Goal: Information Seeking & Learning: Find specific fact

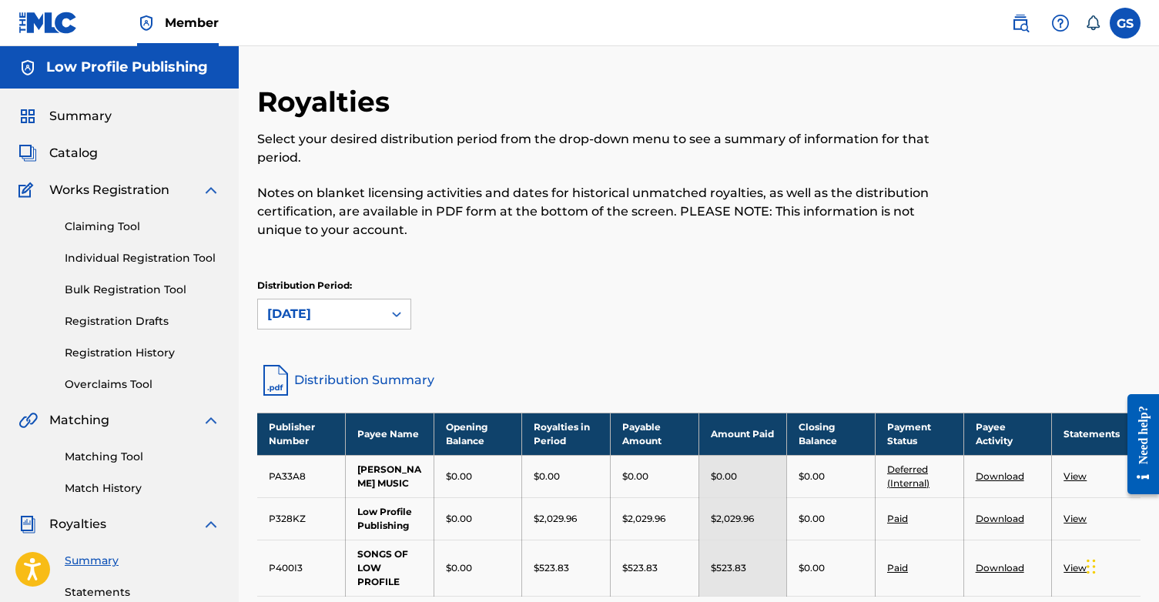
click at [1025, 24] on img at bounding box center [1020, 23] width 18 height 18
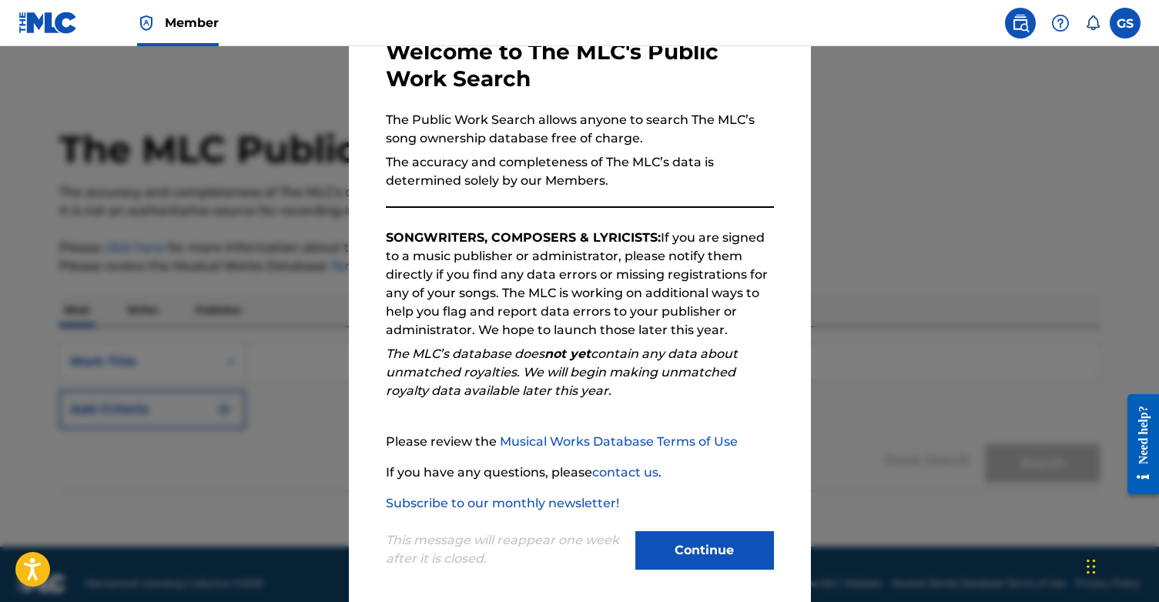
scroll to position [102, 0]
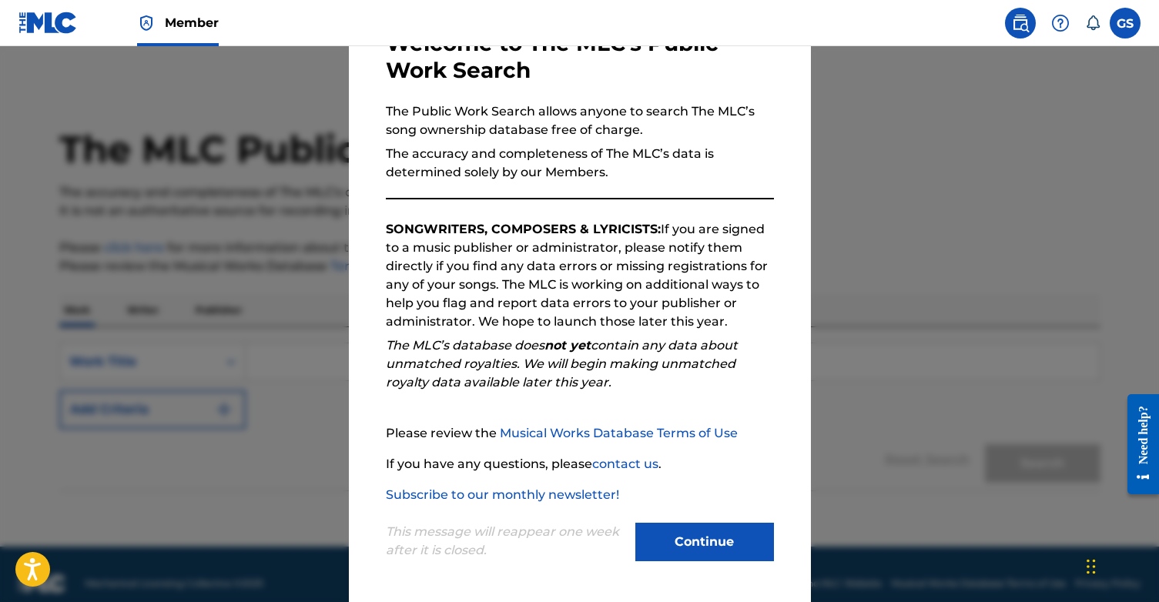
click at [685, 532] on button "Continue" at bounding box center [704, 542] width 139 height 39
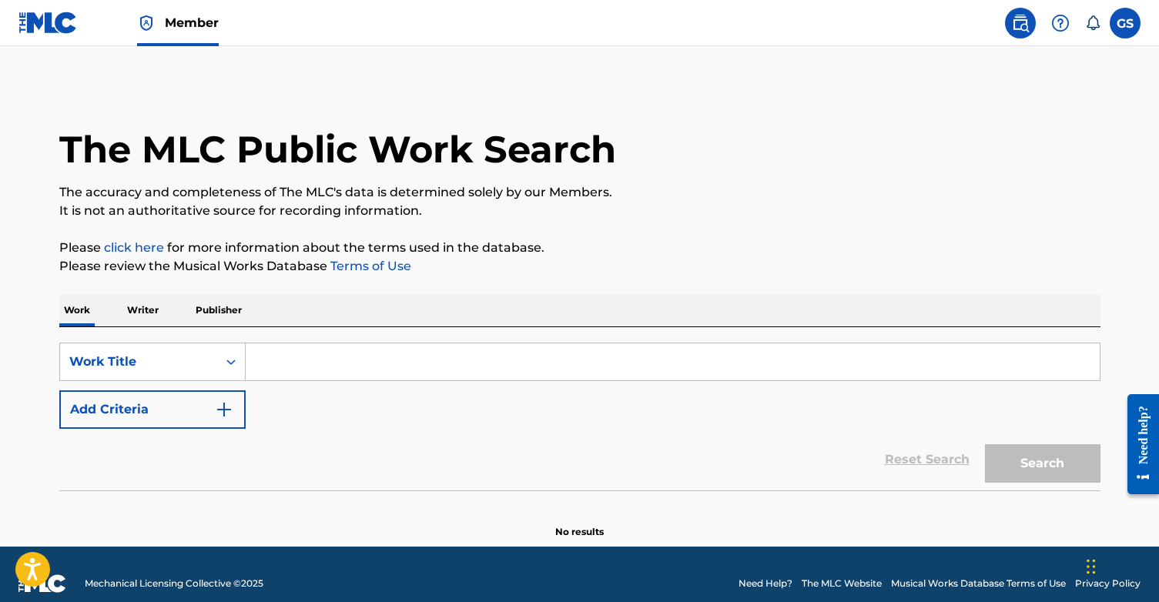
click at [279, 361] on input "Search Form" at bounding box center [673, 361] width 854 height 37
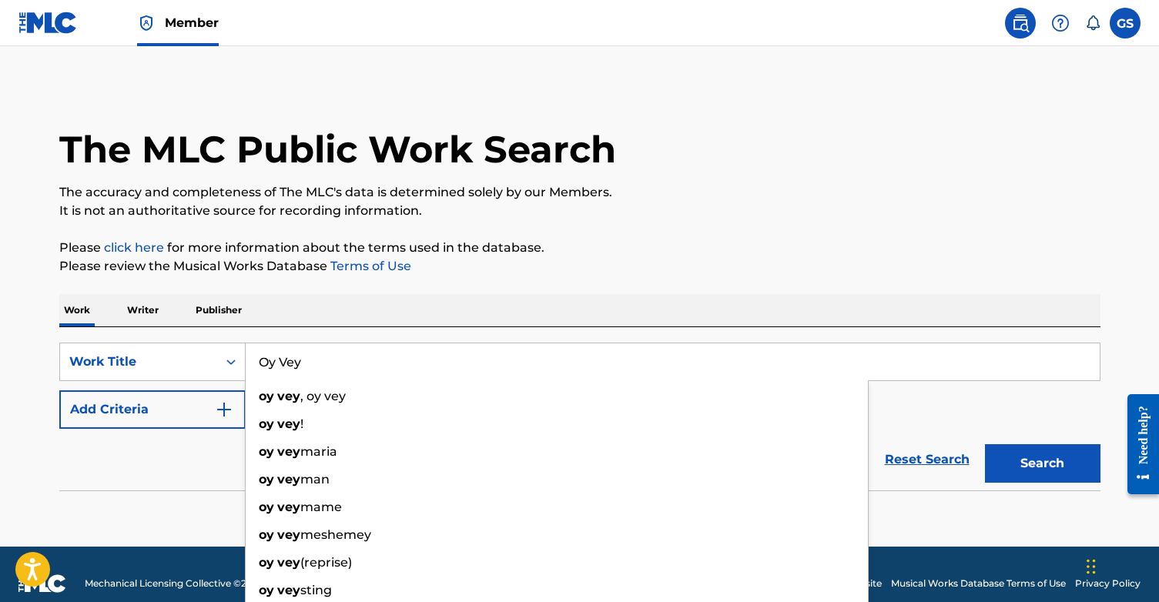
type input "Oy Vey"
click at [186, 465] on div "Reset Search Search" at bounding box center [579, 460] width 1041 height 62
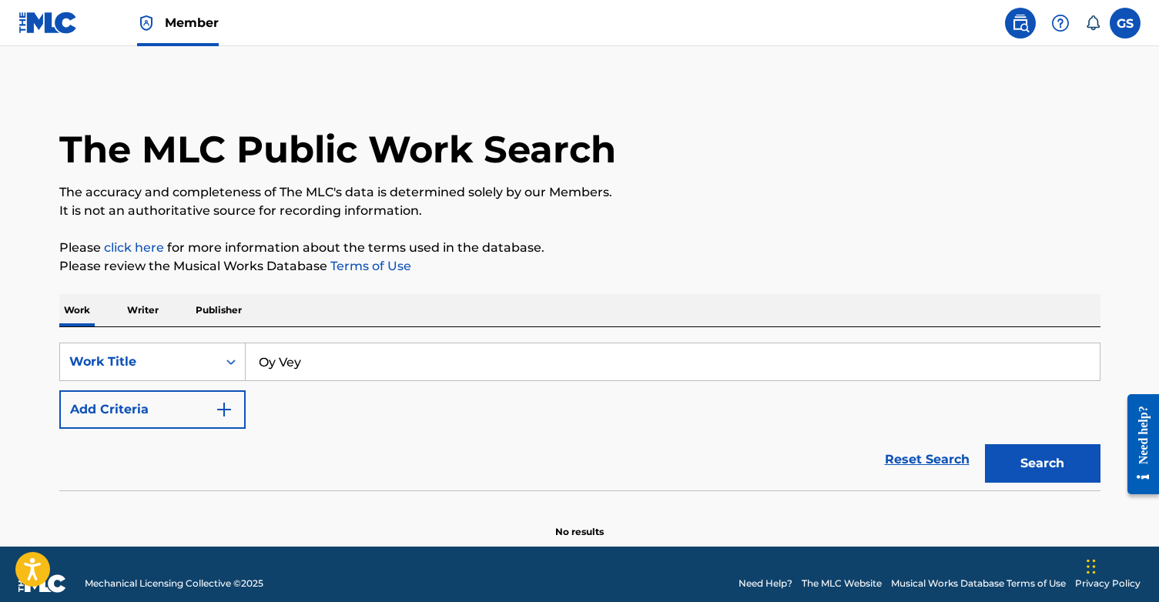
click at [1024, 461] on button "Search" at bounding box center [1043, 463] width 116 height 39
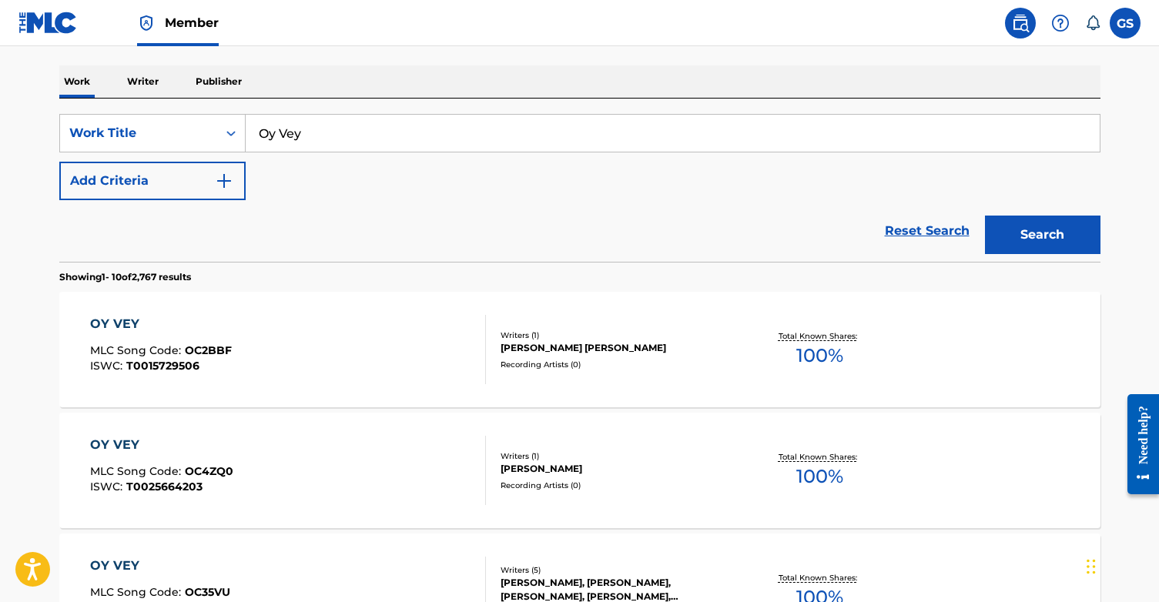
scroll to position [0, 0]
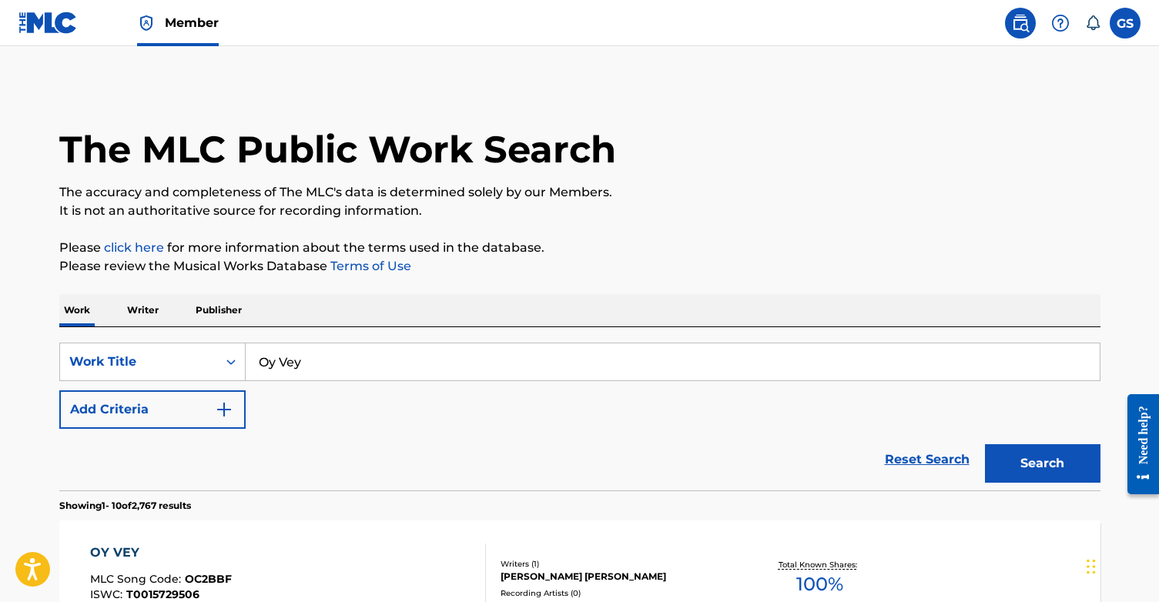
click at [224, 413] on img "Search Form" at bounding box center [224, 409] width 18 height 18
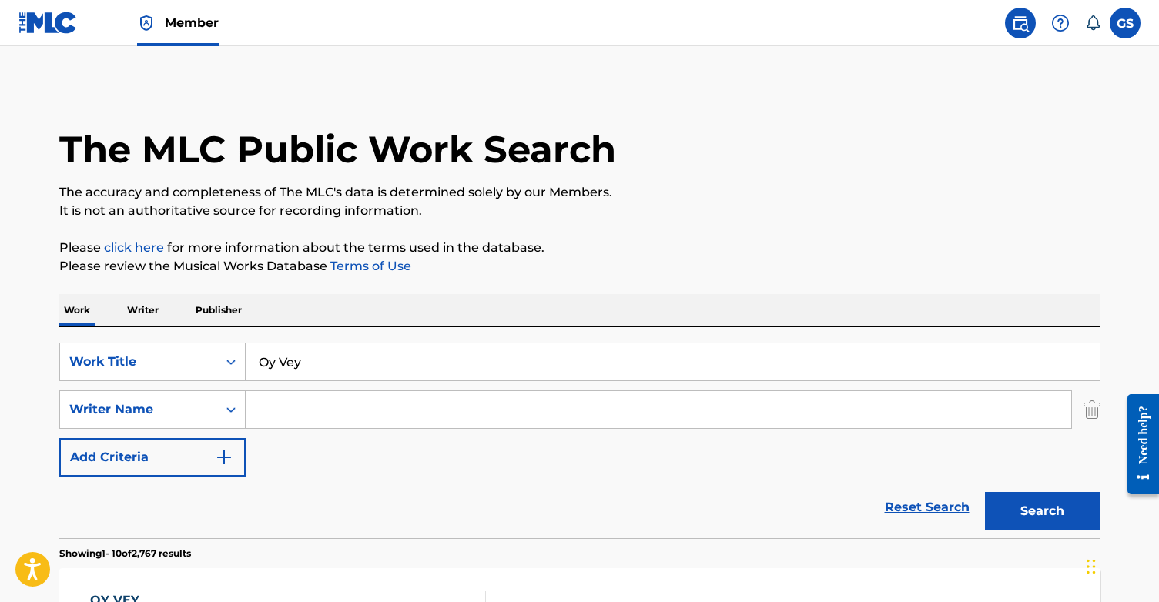
click at [224, 413] on div "Writer Name" at bounding box center [152, 409] width 186 height 39
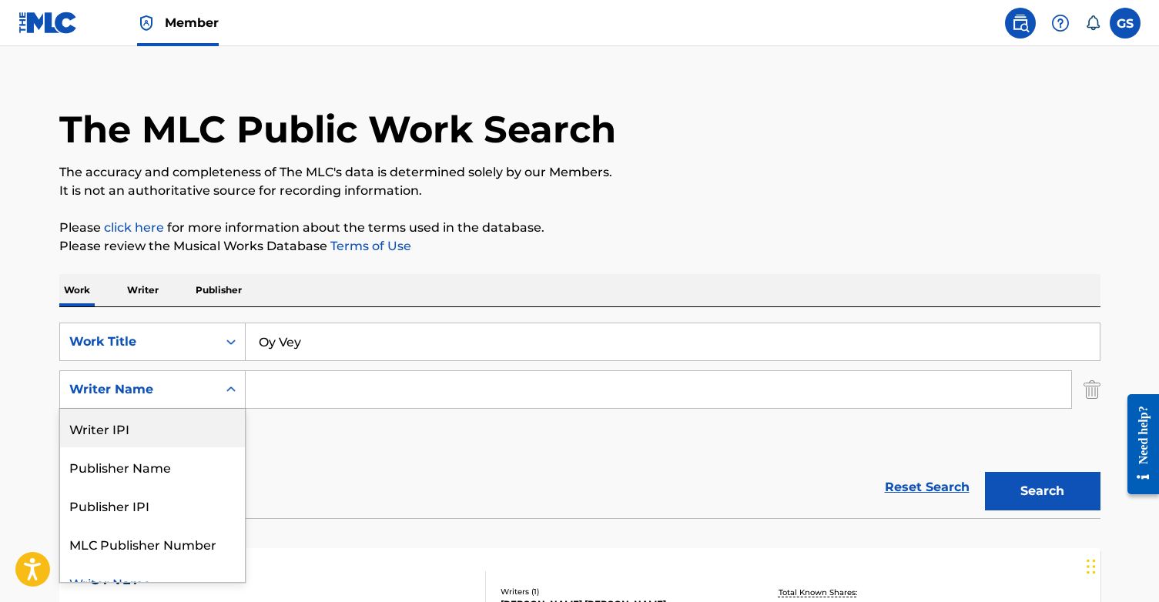
scroll to position [19, 0]
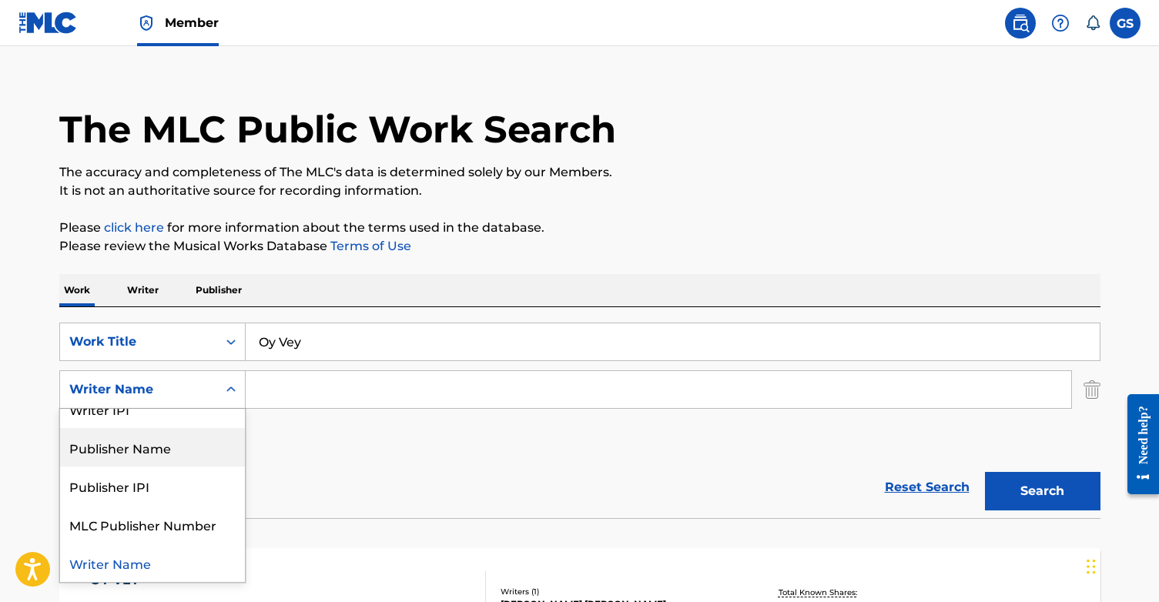
click at [295, 444] on div "SearchWithCriteria2dc48ed0-f6e9-41be-9596-83e5d2657cc3 Work Title Oy Vey Search…" at bounding box center [579, 390] width 1041 height 134
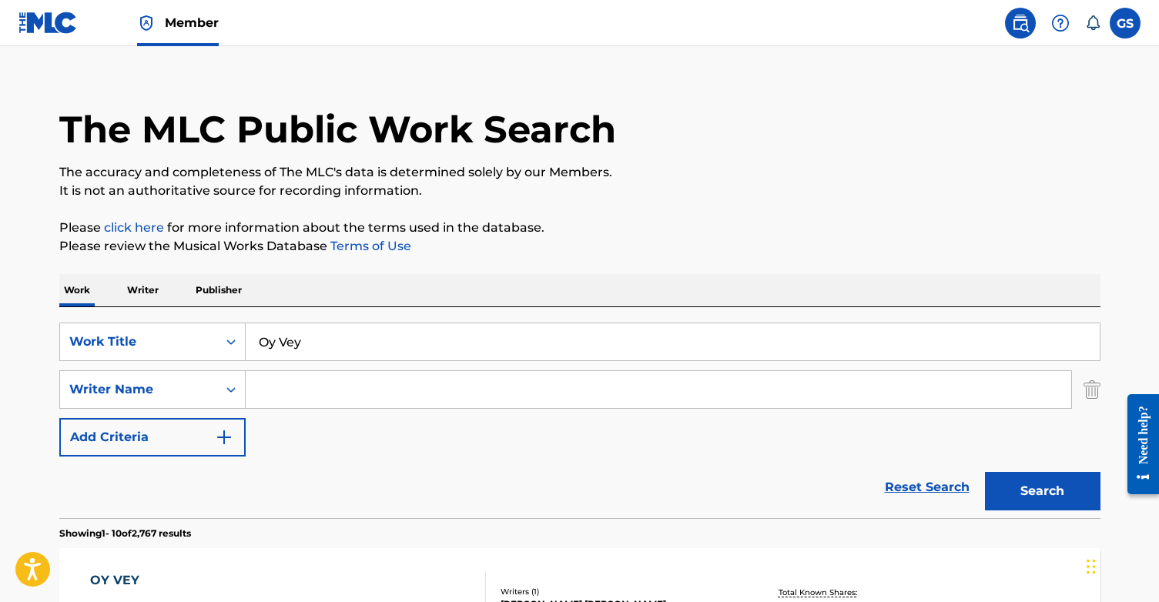
click at [1093, 394] on img "Search Form" at bounding box center [1092, 389] width 17 height 39
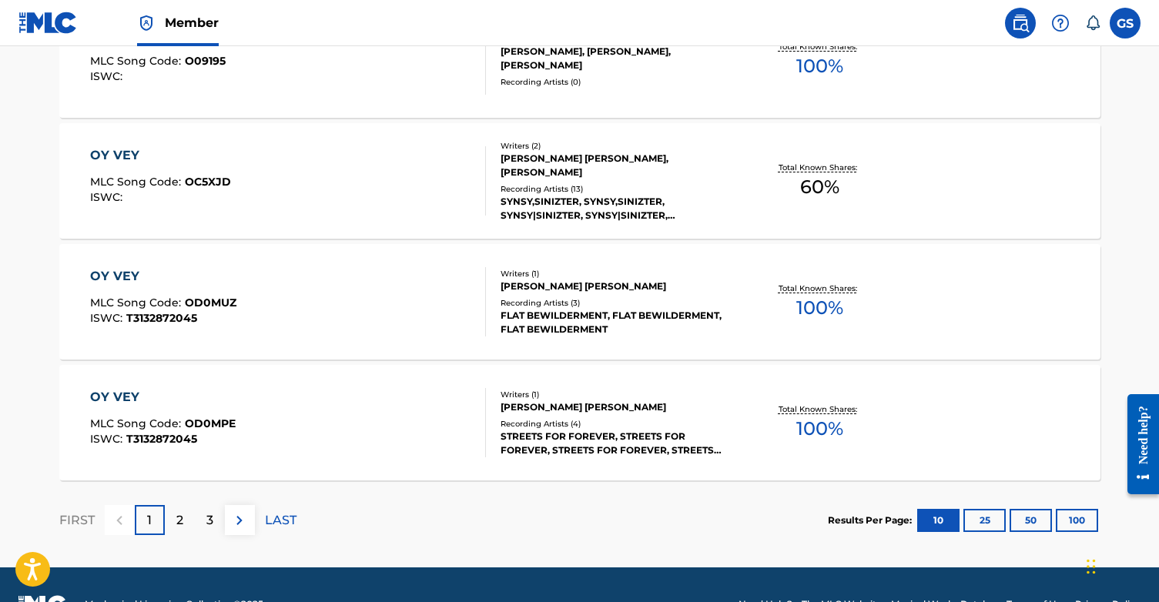
scroll to position [1251, 0]
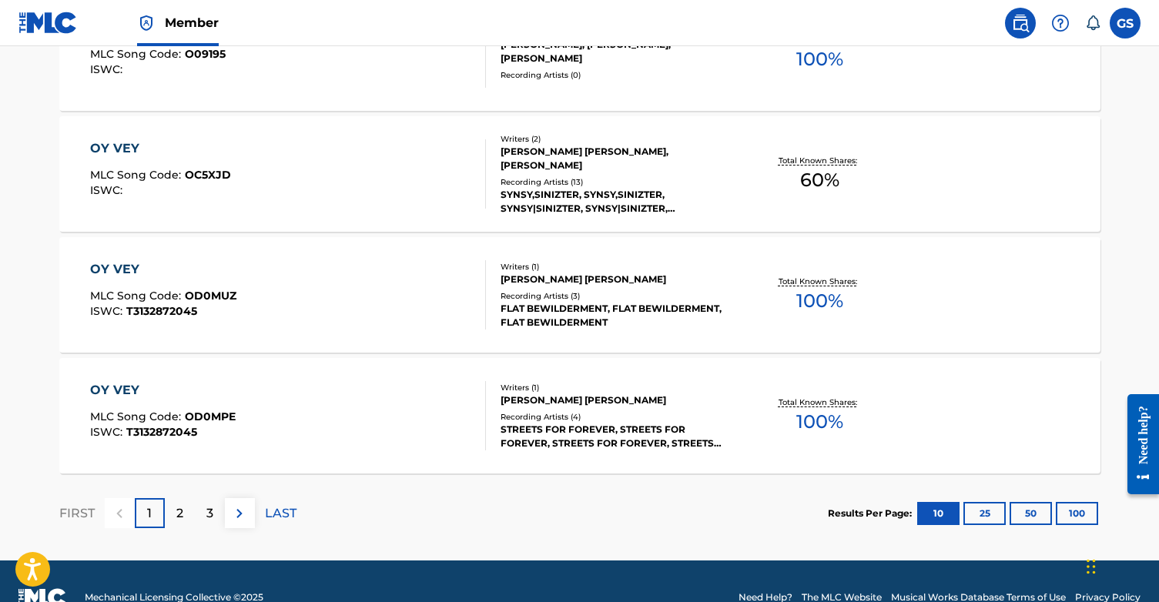
click at [182, 511] on p "2" at bounding box center [179, 513] width 7 height 18
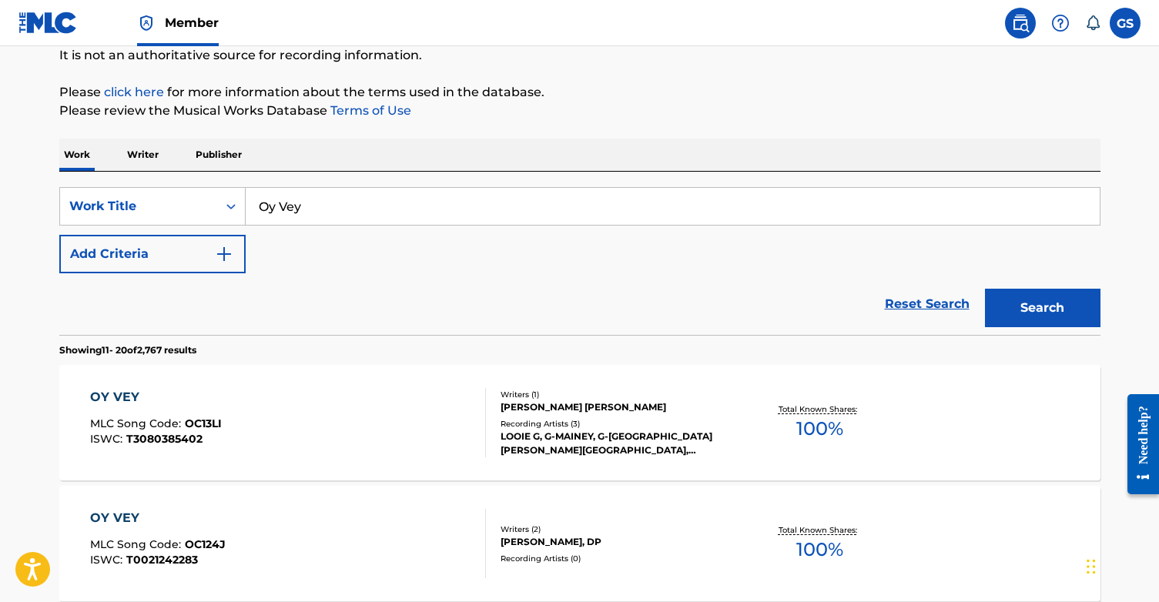
scroll to position [146, 0]
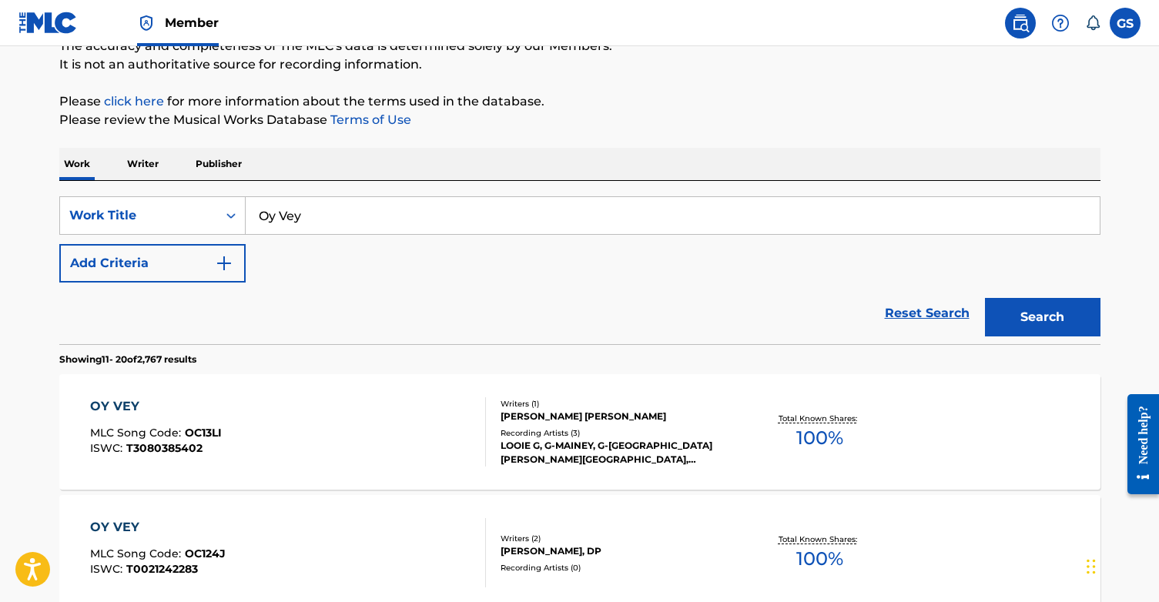
click at [224, 260] on img "Search Form" at bounding box center [224, 263] width 18 height 18
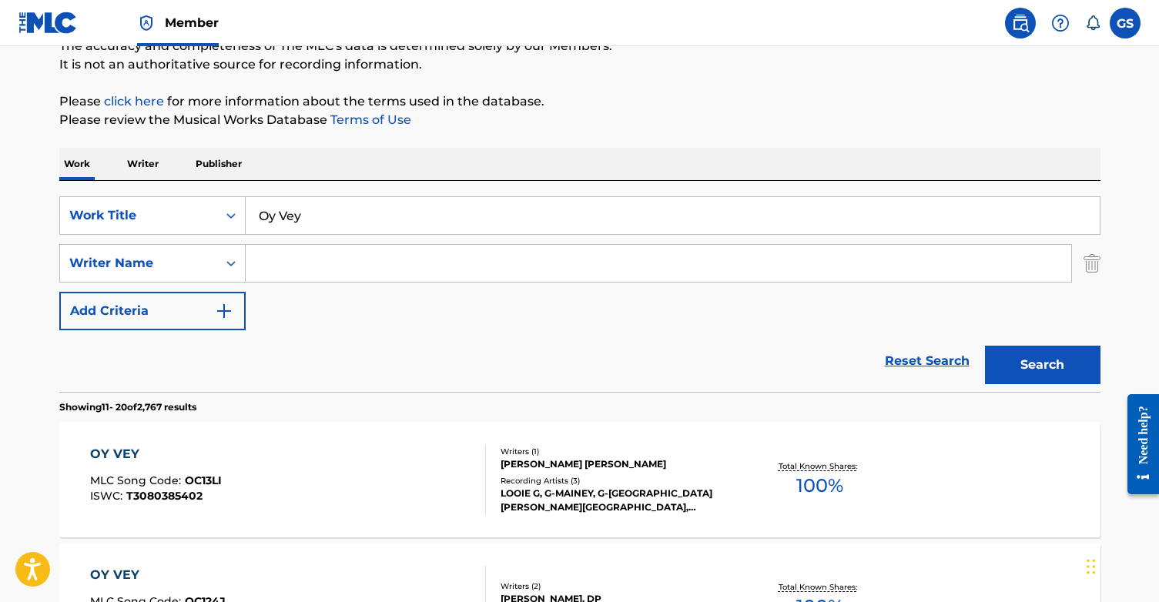
click at [287, 263] on input "Search Form" at bounding box center [659, 263] width 826 height 37
paste input "[PERSON_NAME] [PERSON_NAME]"
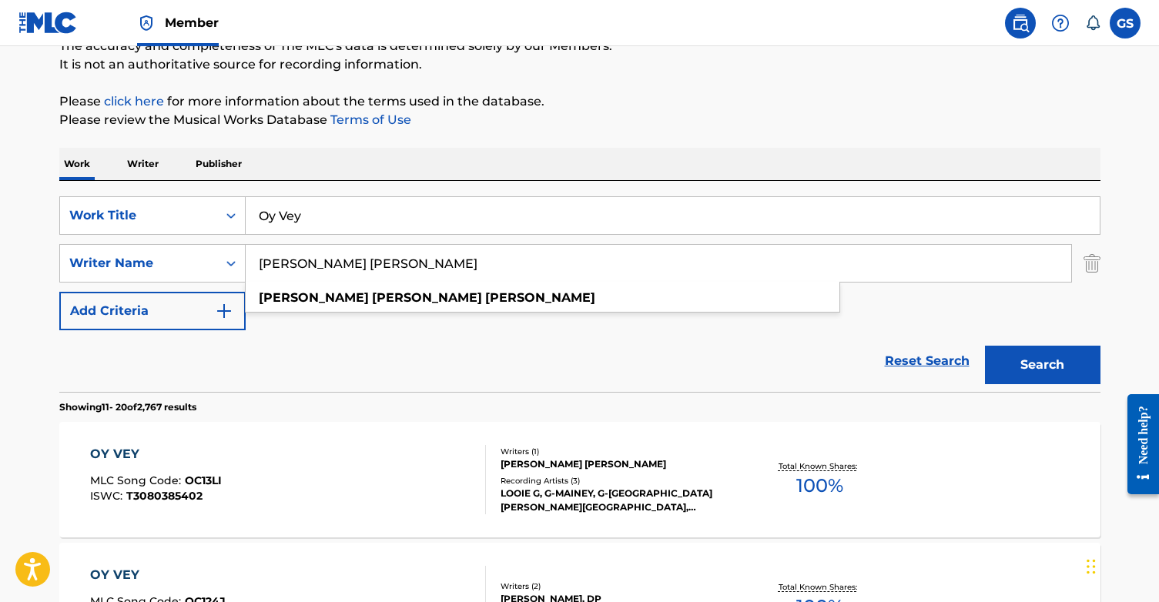
type input "[PERSON_NAME] [PERSON_NAME]"
click at [1033, 363] on button "Search" at bounding box center [1043, 365] width 116 height 39
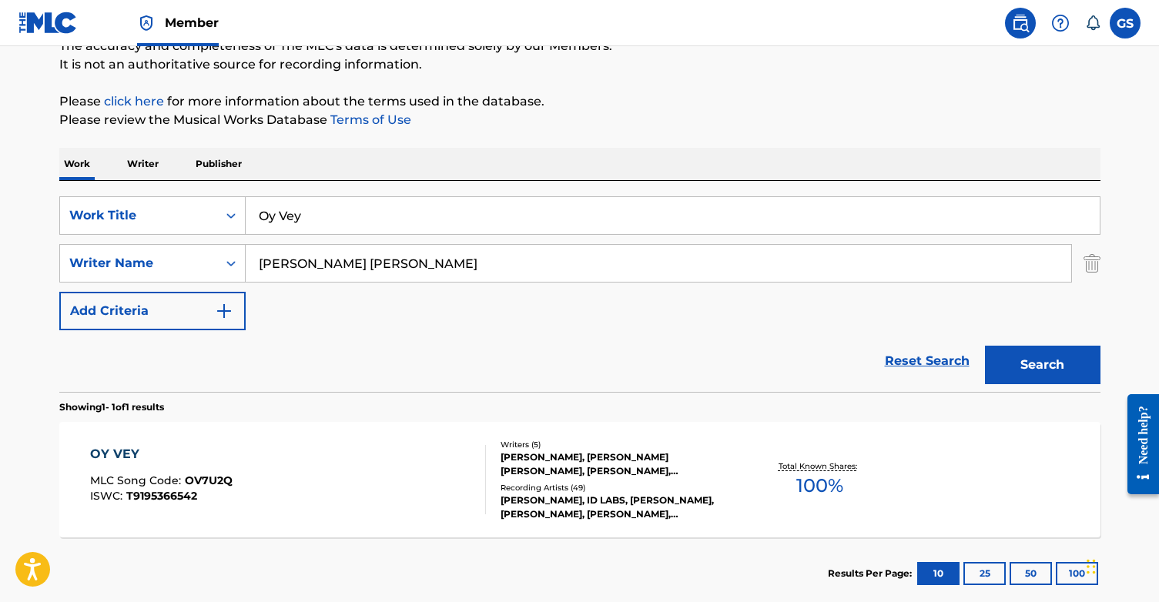
click at [595, 458] on div "[PERSON_NAME], [PERSON_NAME] [PERSON_NAME], [PERSON_NAME], [PERSON_NAME] [PERSO…" at bounding box center [617, 465] width 233 height 28
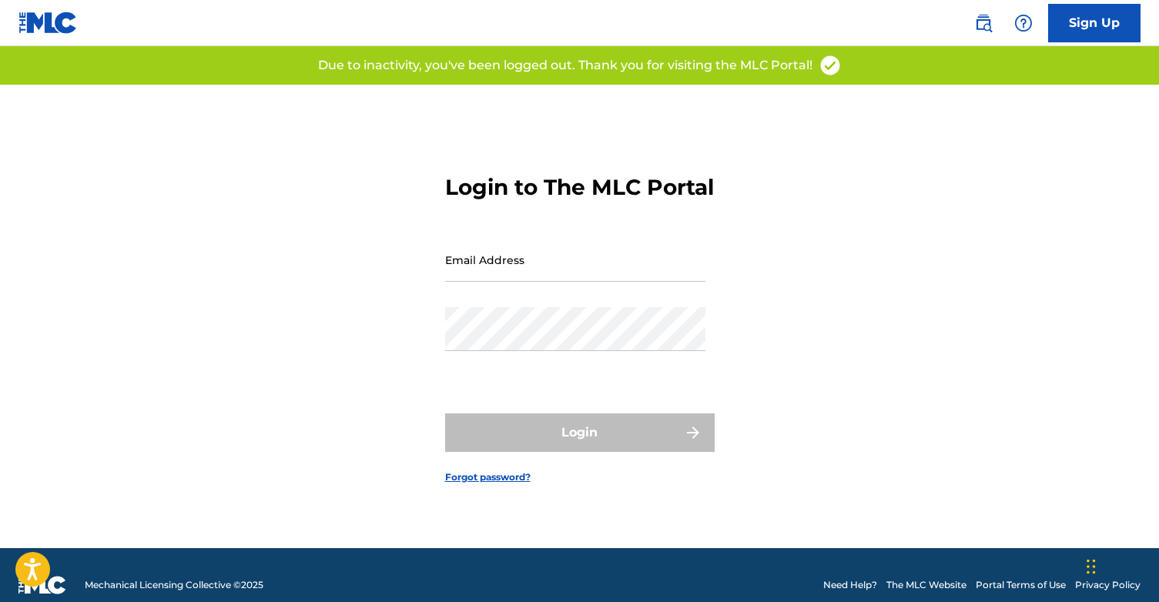
click at [980, 17] on img at bounding box center [983, 23] width 18 height 18
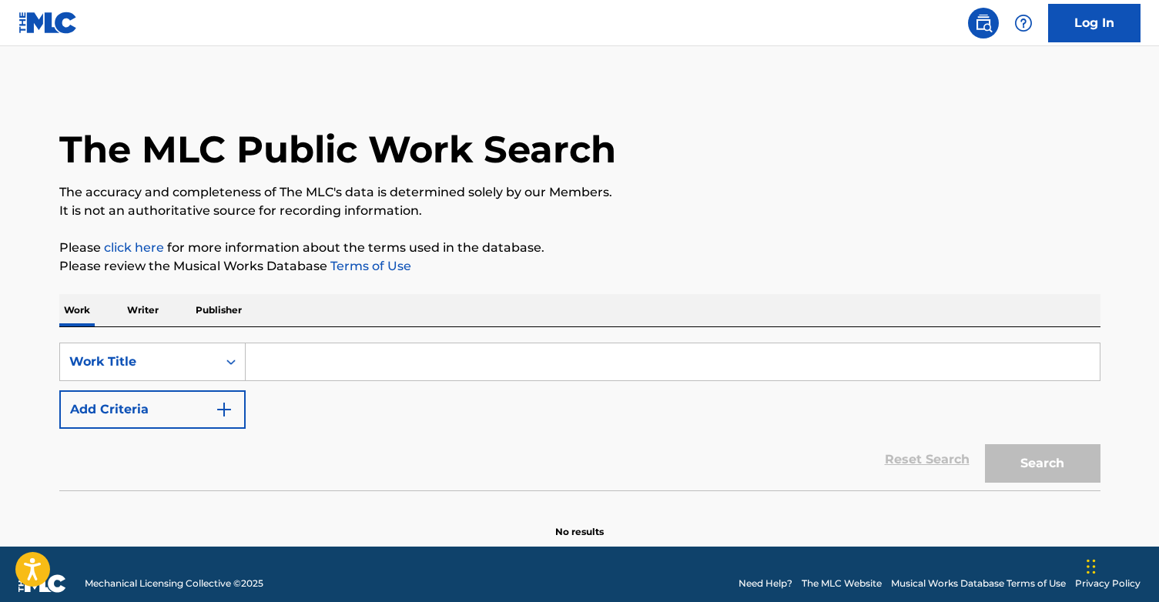
click at [313, 366] on input "Search Form" at bounding box center [673, 361] width 854 height 37
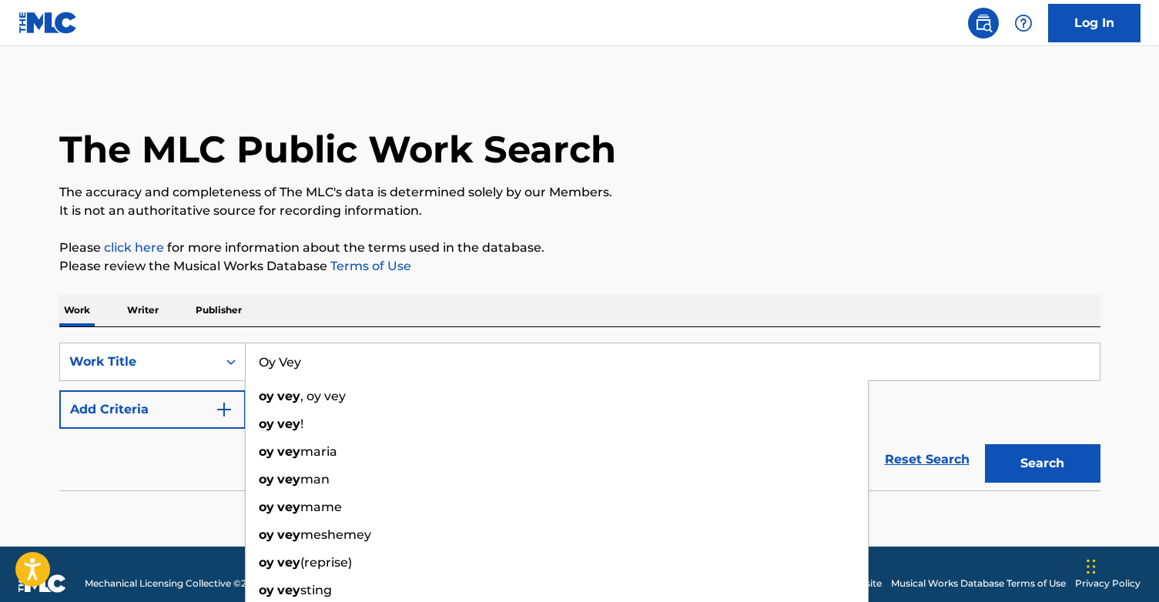
type input "Oy Vey"
click at [204, 414] on button "Add Criteria" at bounding box center [152, 409] width 186 height 39
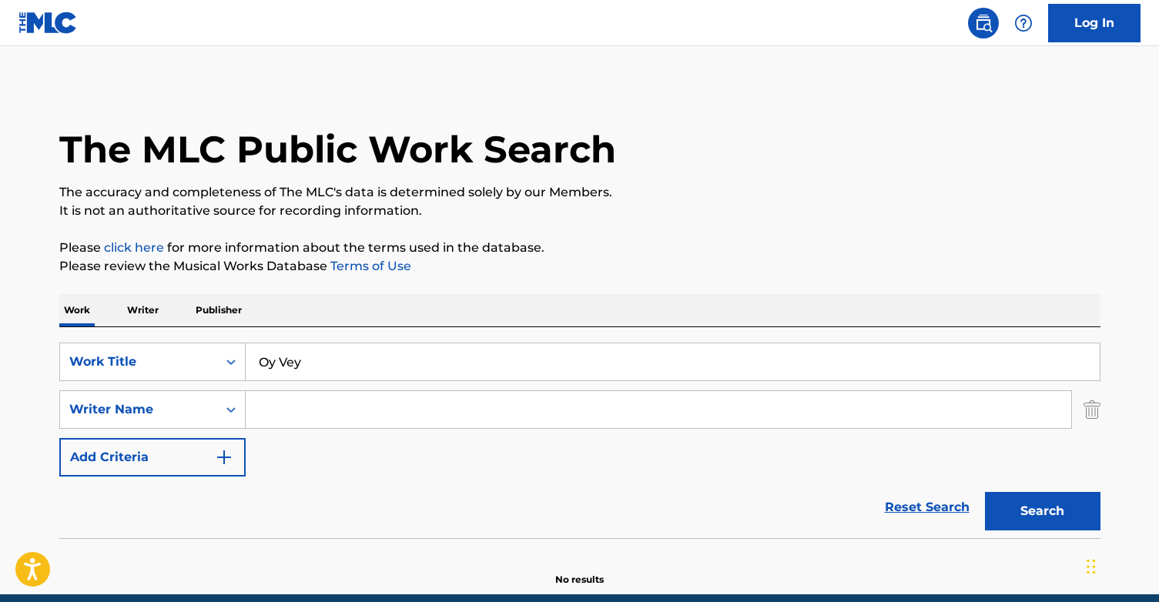
click at [291, 405] on input "Search Form" at bounding box center [659, 409] width 826 height 37
paste input "[PERSON_NAME] [PERSON_NAME]"
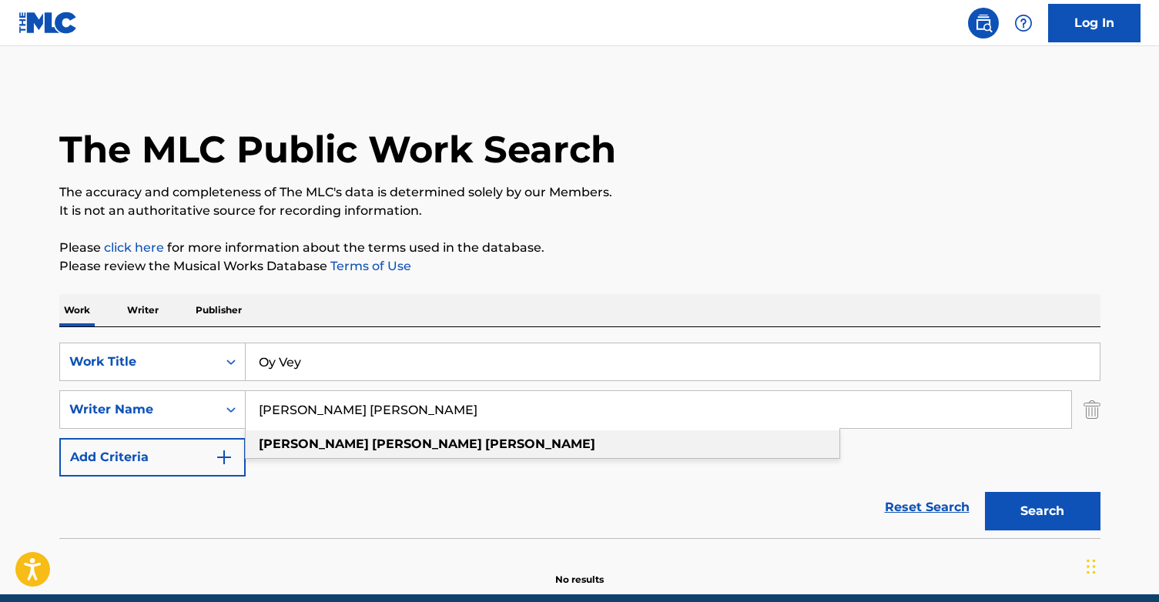
type input "[PERSON_NAME] [PERSON_NAME]"
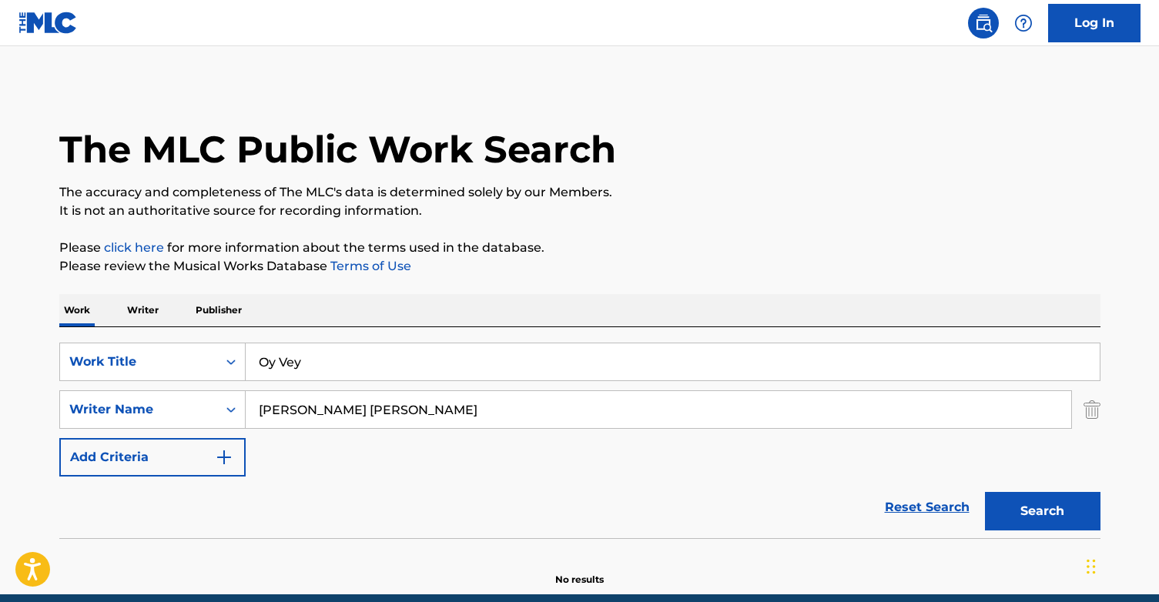
click at [447, 481] on div "Reset Search Search" at bounding box center [579, 508] width 1041 height 62
click at [1022, 510] on button "Search" at bounding box center [1043, 511] width 116 height 39
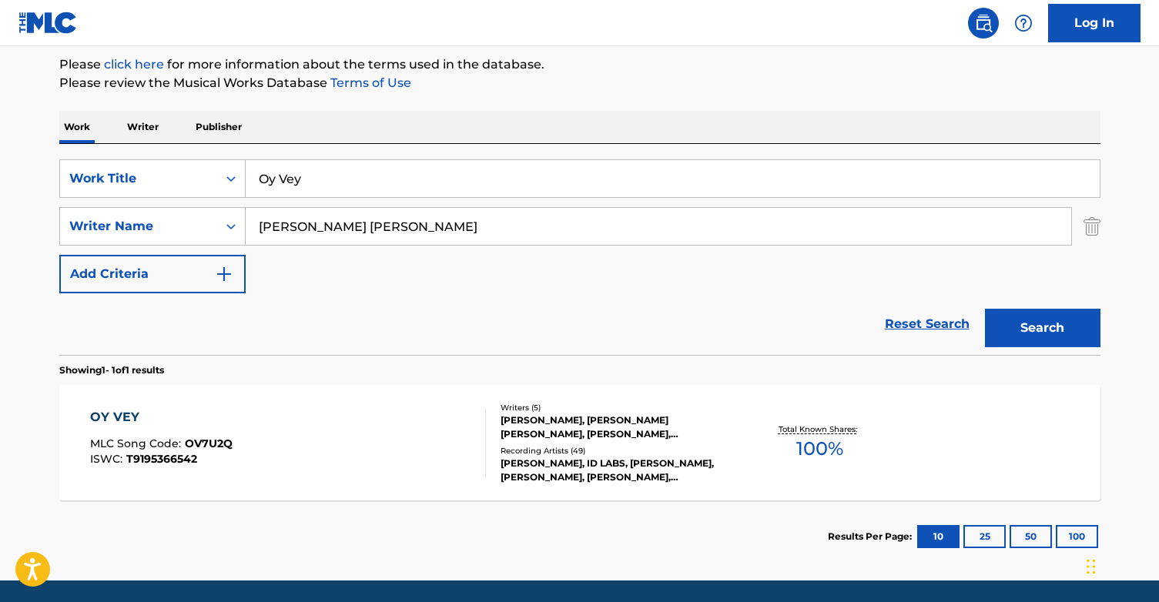
scroll to position [189, 0]
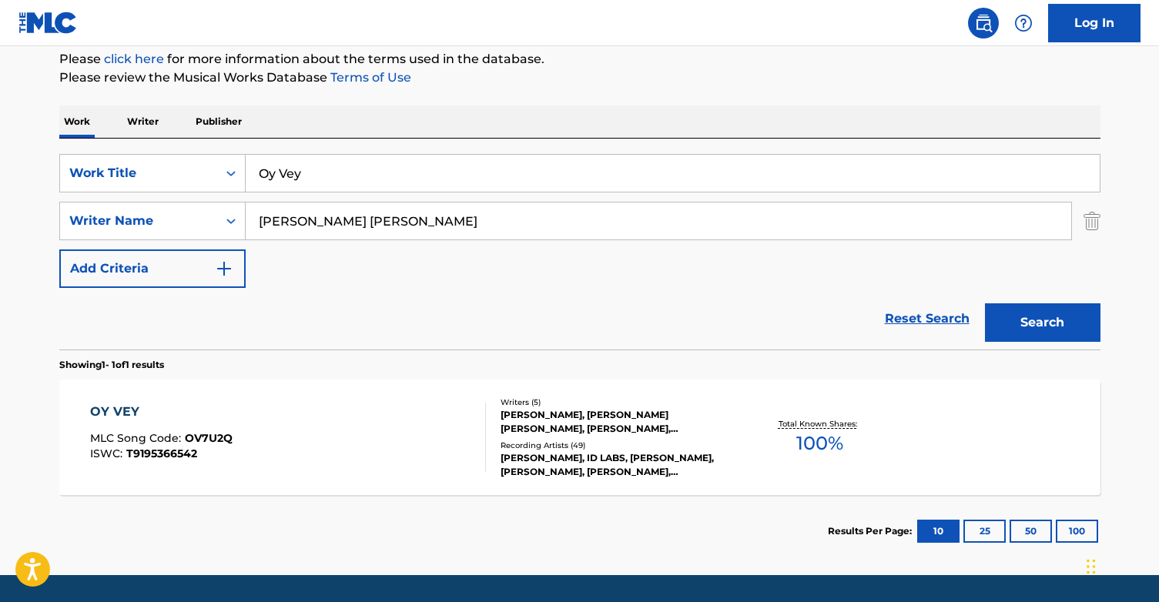
click at [634, 444] on div "Recording Artists ( 49 )" at bounding box center [617, 446] width 233 height 12
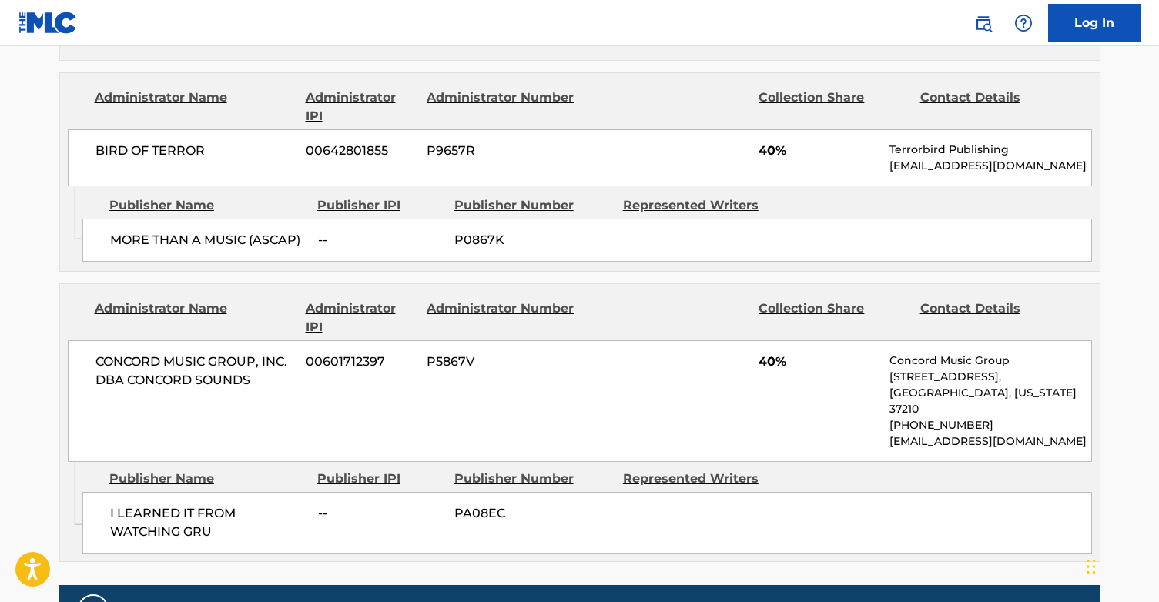
scroll to position [2465, 0]
